Goal: Transaction & Acquisition: Download file/media

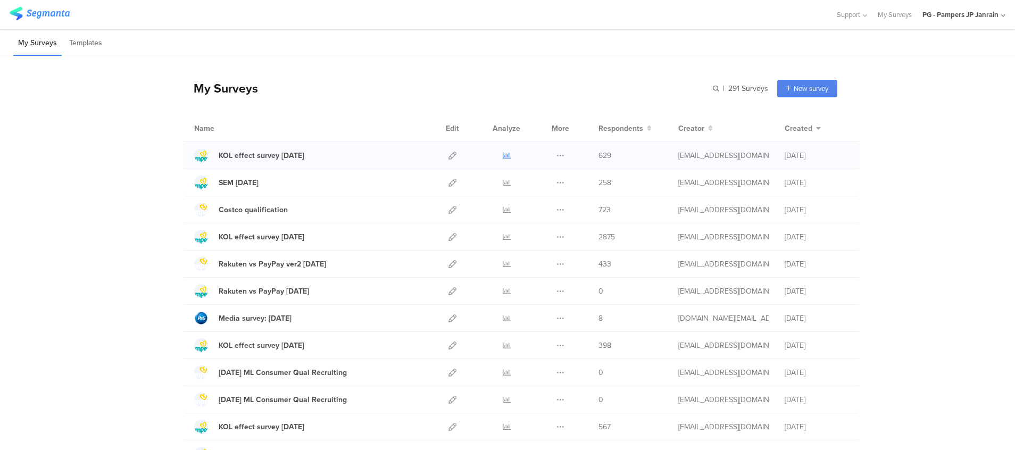
click at [503, 155] on icon at bounding box center [507, 156] width 8 height 8
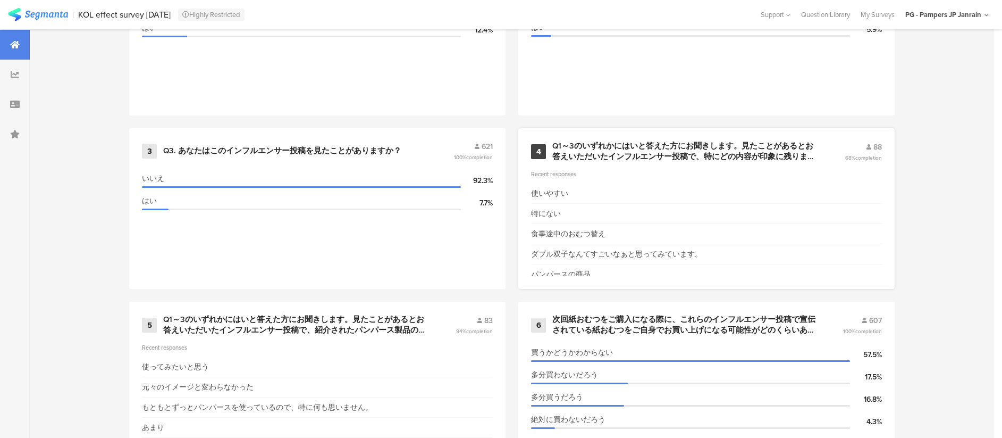
scroll to position [718, 0]
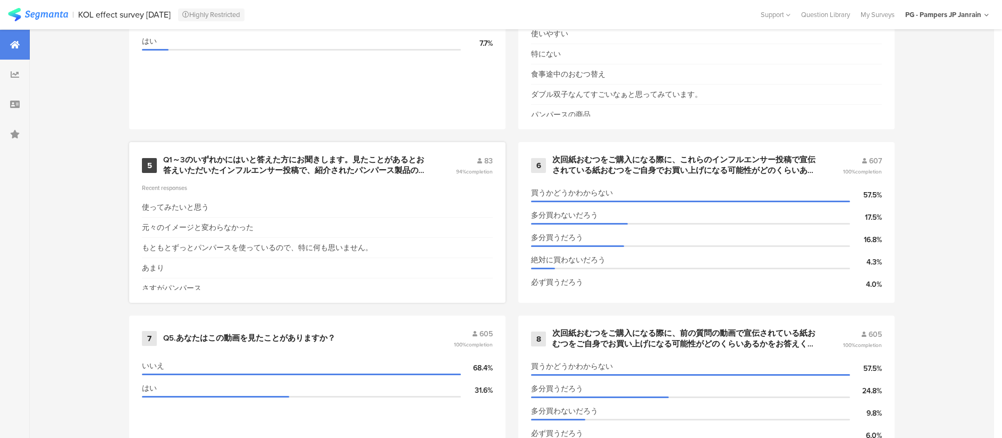
drag, startPoint x: 373, startPoint y: 263, endPoint x: 346, endPoint y: 295, distance: 41.1
click at [346, 295] on div "5 Q1～3のいずれかにはいと答えた方にお聞きします。見たことがあるとお答えいただいたインフルエンサー投稿で、紹介されたパンパース製品の便益や魅力について、ど…" at bounding box center [317, 222] width 377 height 161
click at [57, 219] on div "Survey Questions 10 1 Q1. あなたはこのインフルエンサー投稿を見たことがありますか？ 629 98% completion いいえ 8…" at bounding box center [512, 207] width 965 height 931
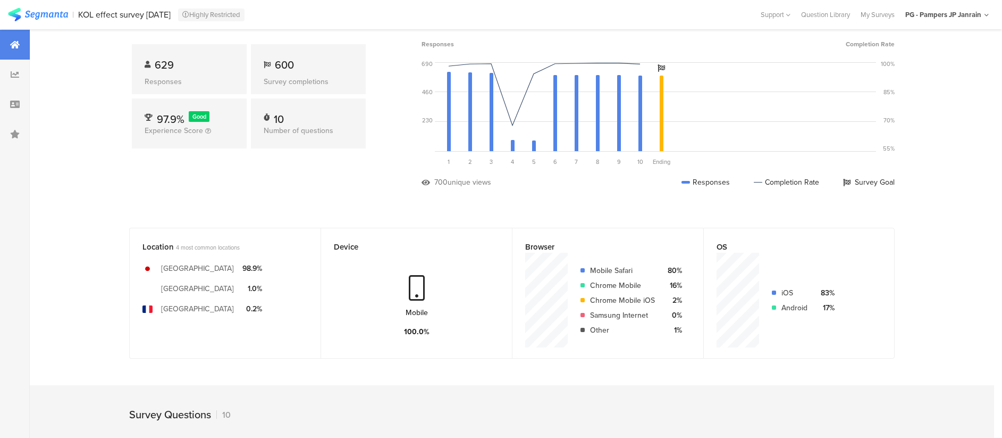
scroll to position [0, 0]
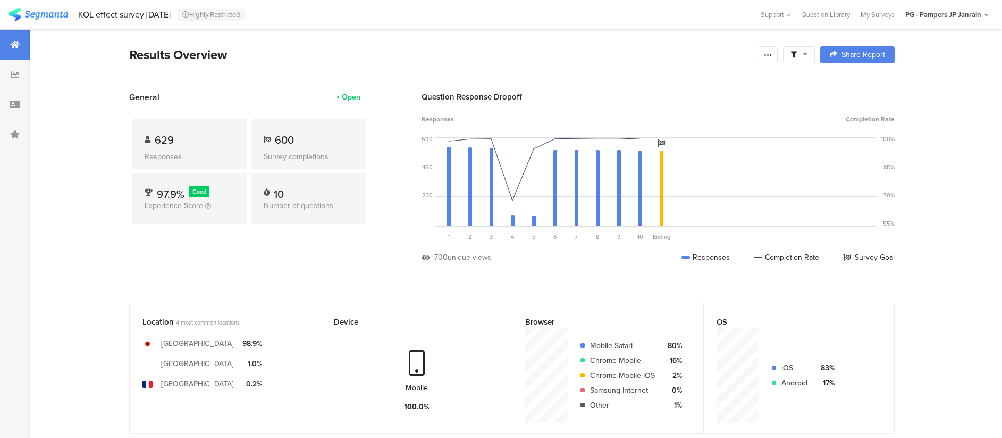
click at [801, 60] on div at bounding box center [799, 54] width 32 height 17
click at [678, 59] on div "Results Overview" at bounding box center [441, 54] width 624 height 19
click at [773, 59] on icon at bounding box center [768, 55] width 9 height 9
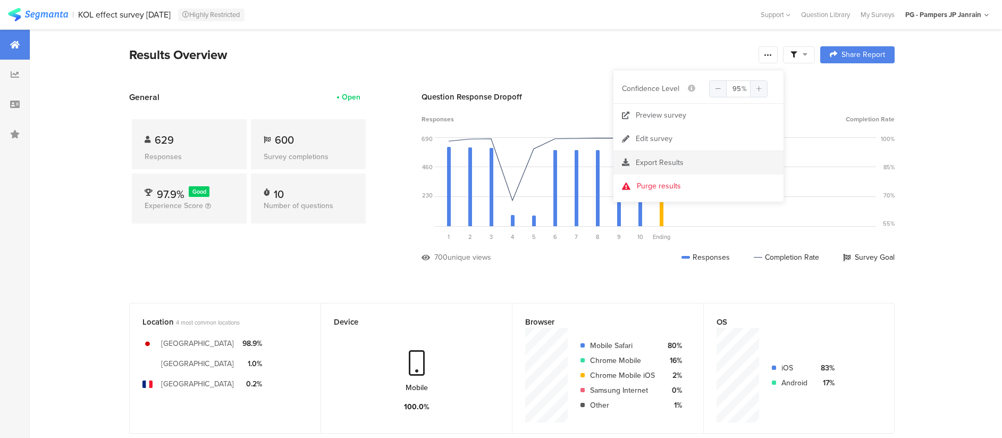
click at [734, 160] on div "Export Results" at bounding box center [699, 162] width 170 height 11
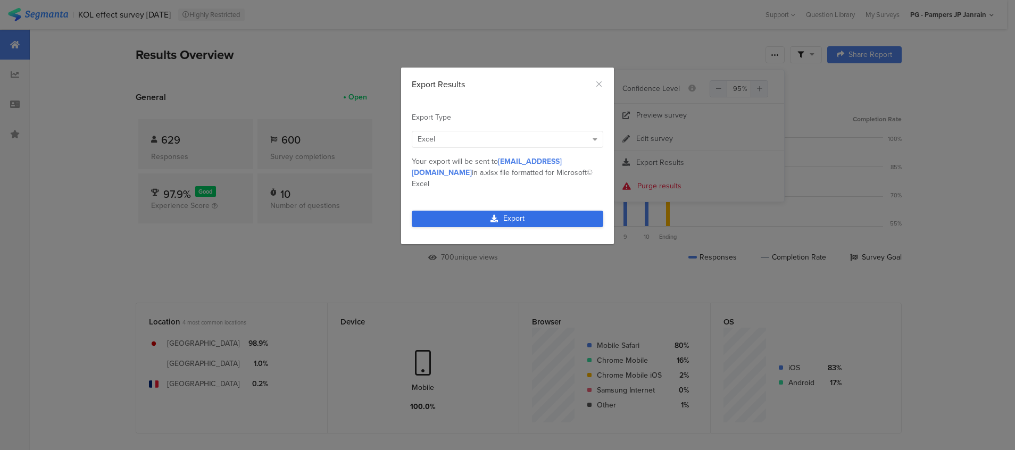
click at [534, 211] on link "Export" at bounding box center [507, 219] width 191 height 16
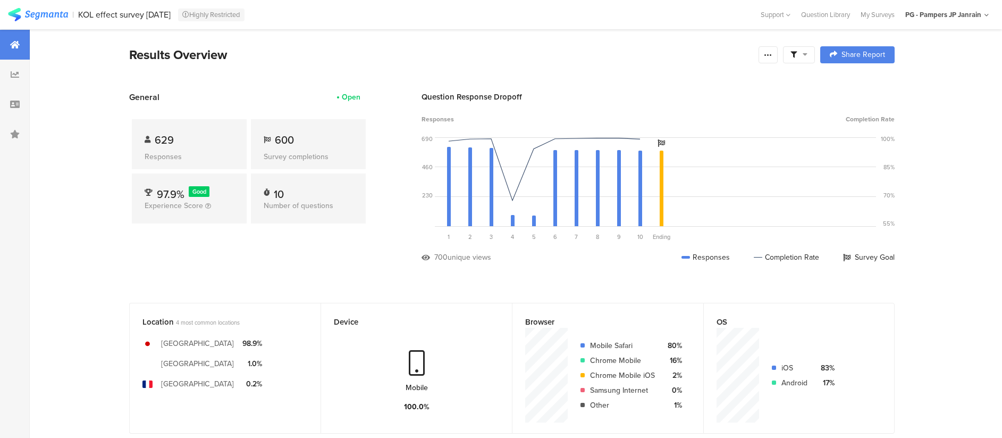
scroll to position [319, 0]
